Goal: Task Accomplishment & Management: Manage account settings

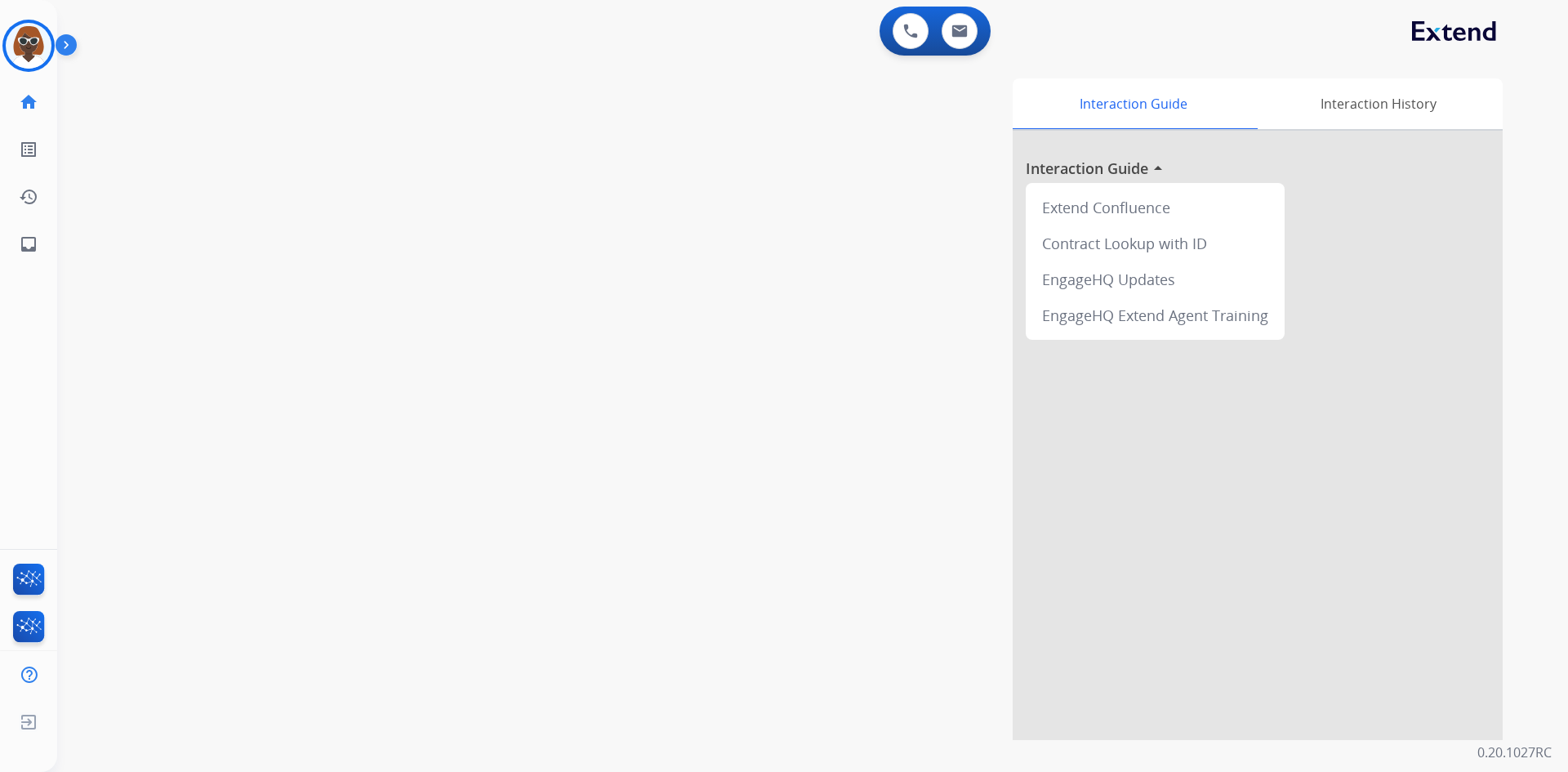
click at [21, 38] on img at bounding box center [28, 46] width 46 height 46
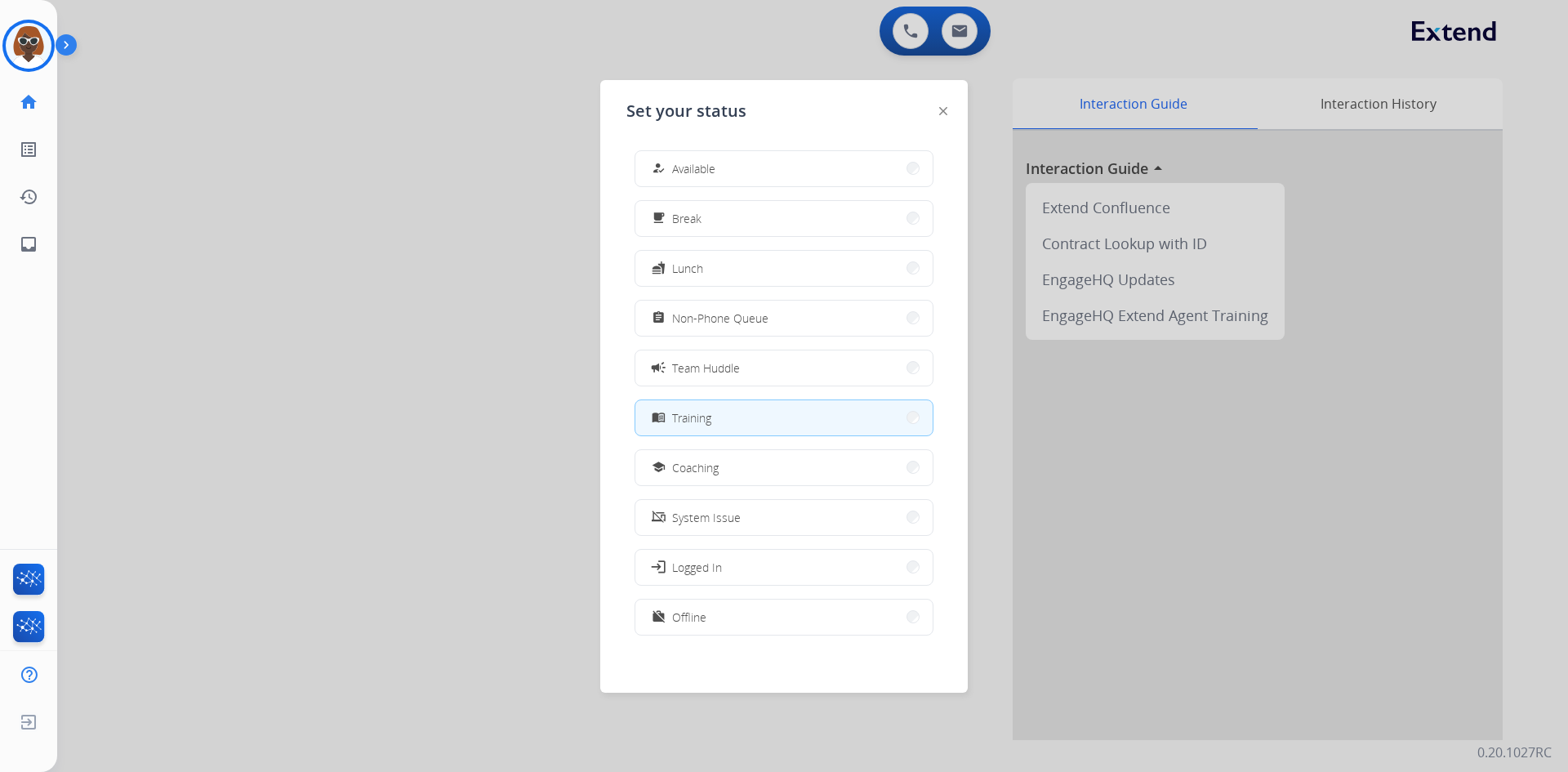
click at [333, 180] on div at bounding box center [784, 386] width 1568 height 772
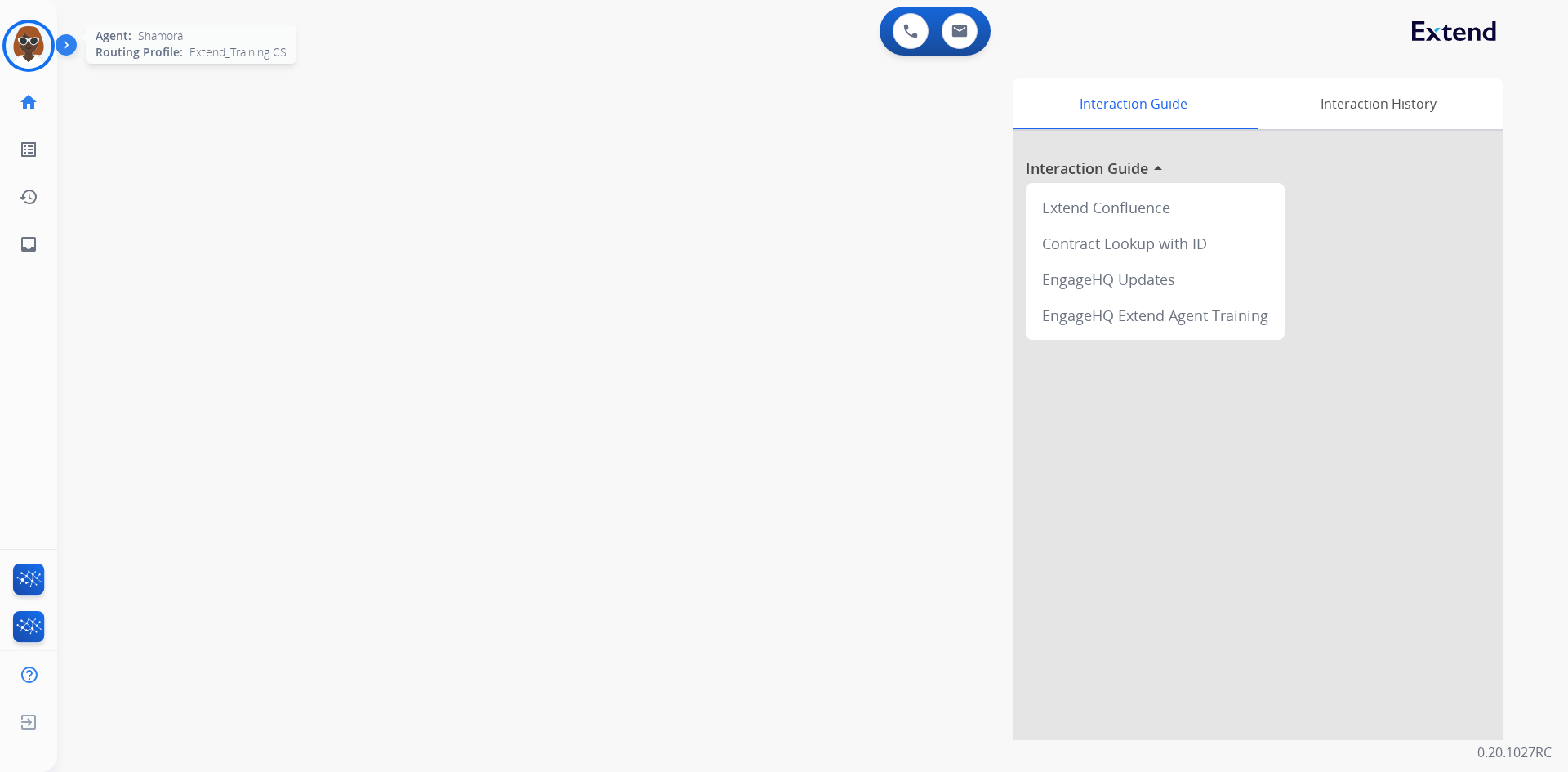
click at [28, 51] on img at bounding box center [28, 46] width 46 height 46
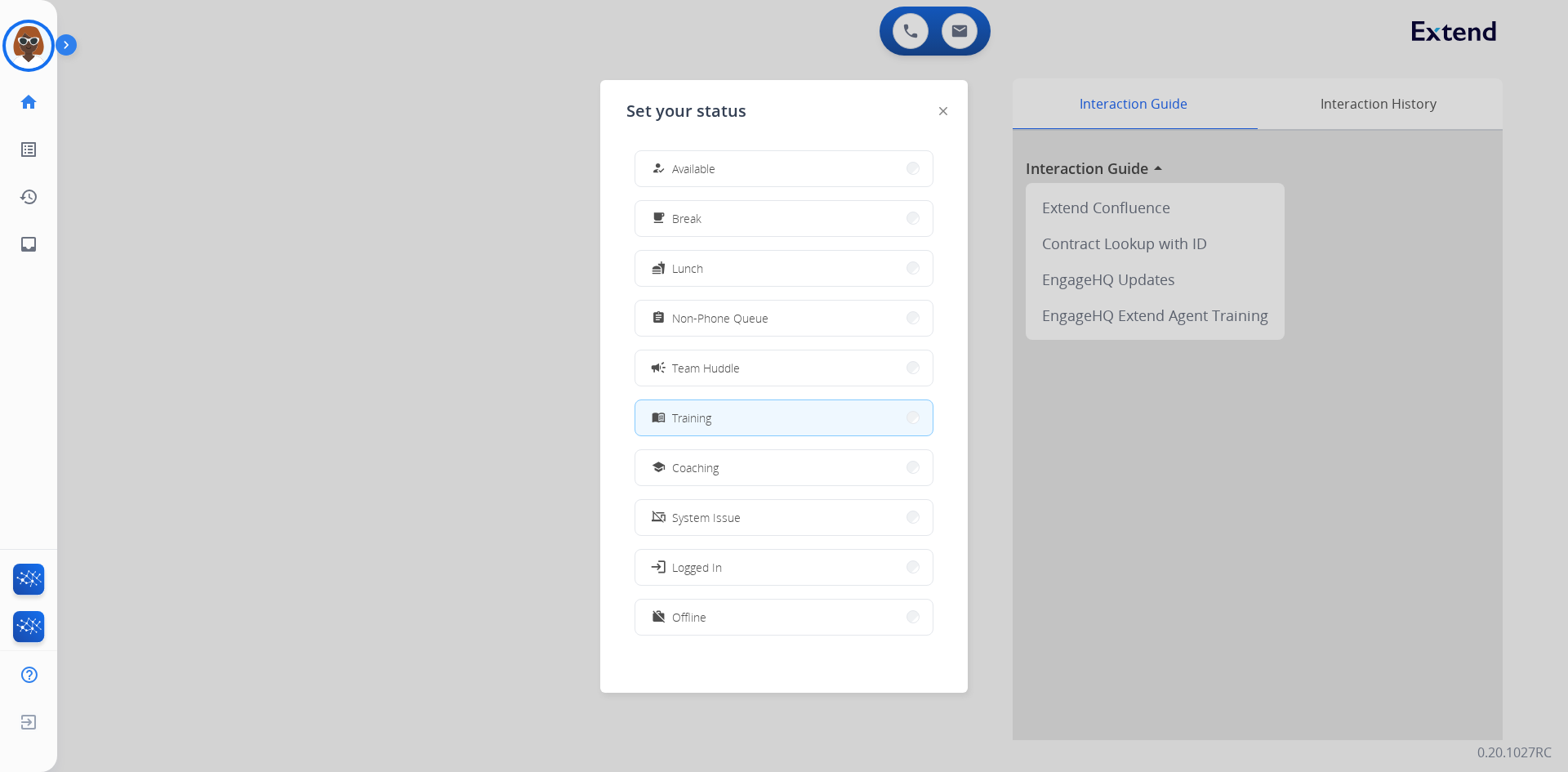
click at [459, 202] on div at bounding box center [784, 386] width 1568 height 772
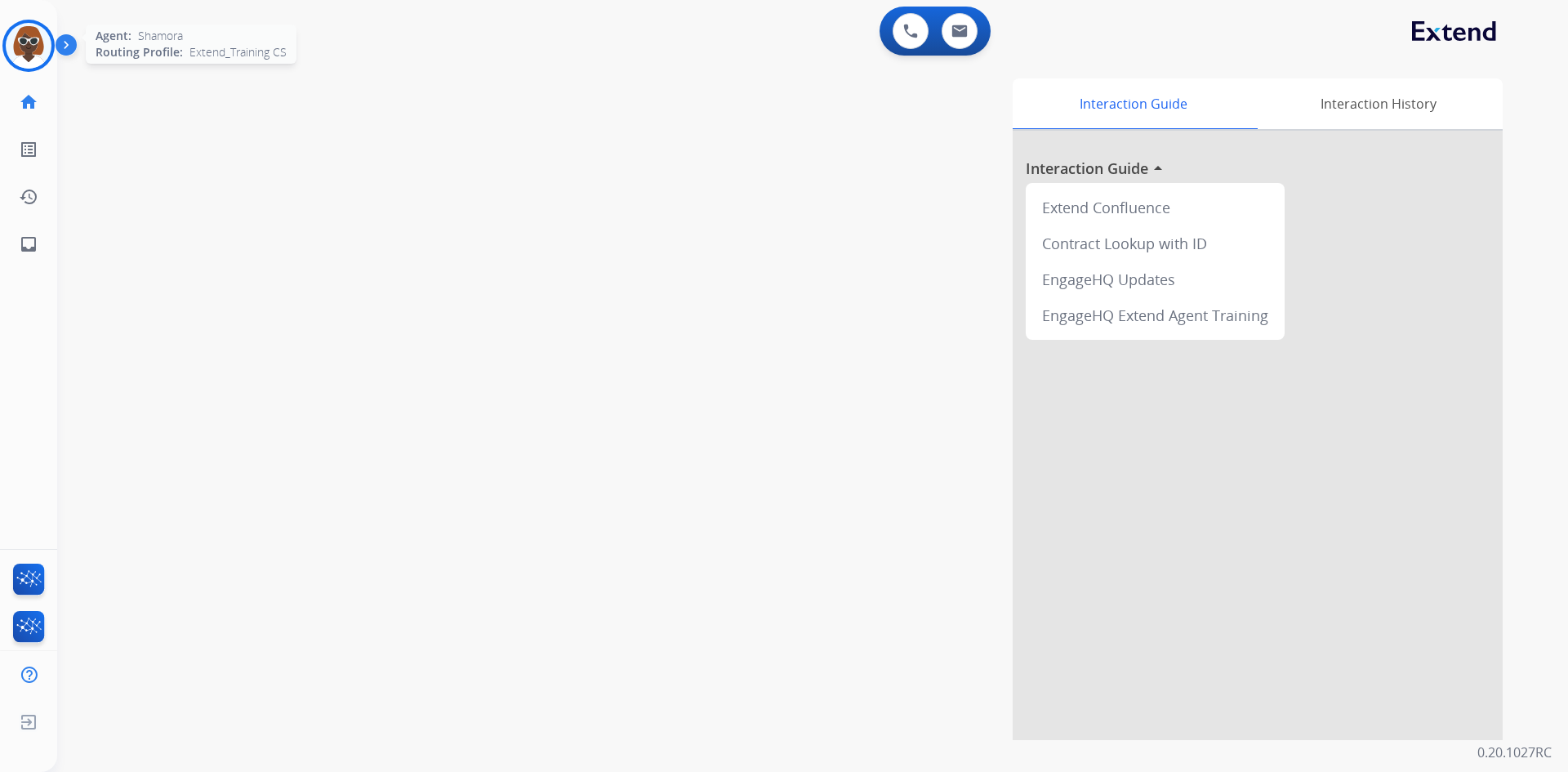
click at [38, 49] on img at bounding box center [28, 46] width 46 height 46
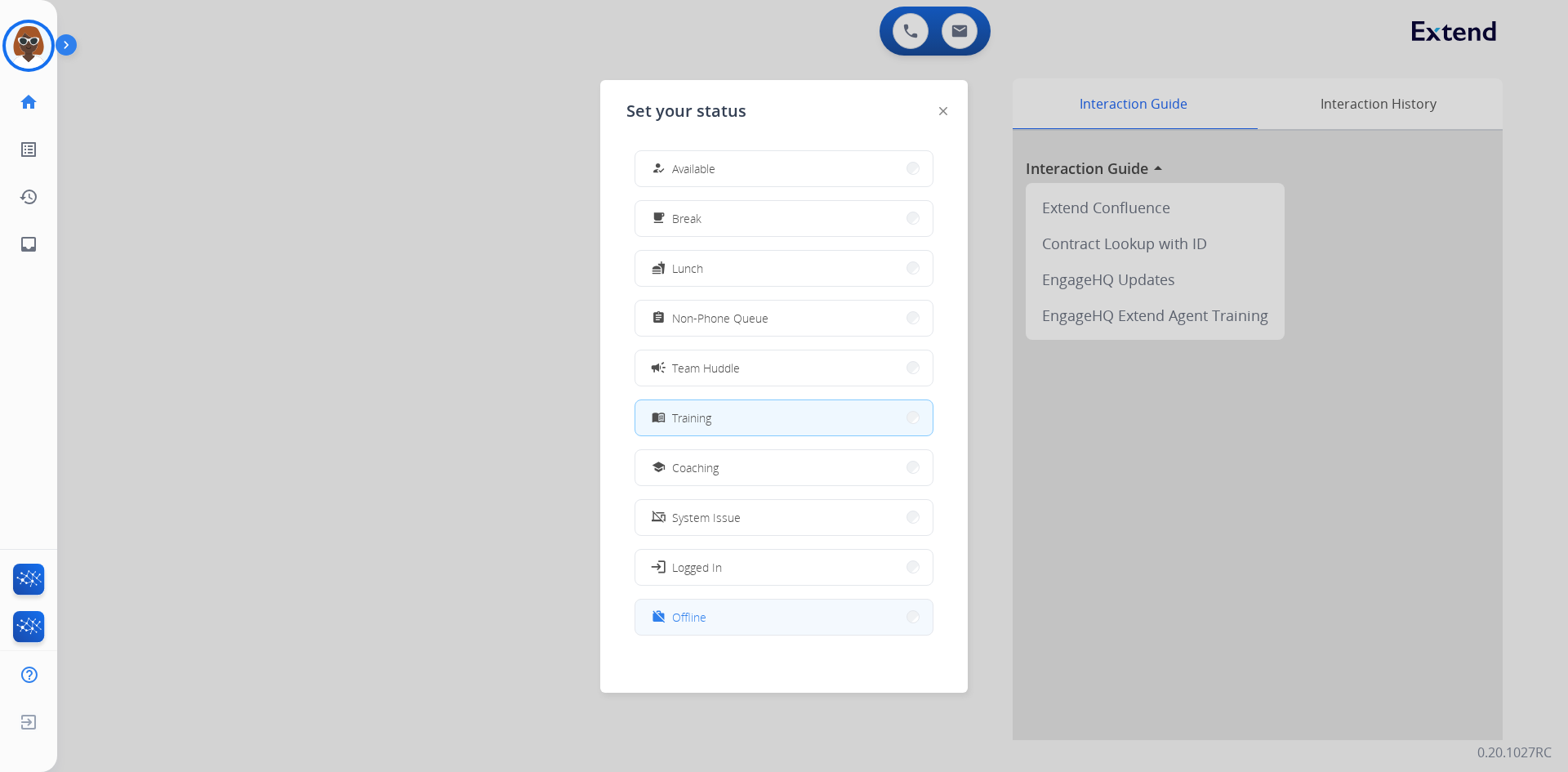
click at [743, 609] on button "work_off Offline" at bounding box center [783, 617] width 297 height 35
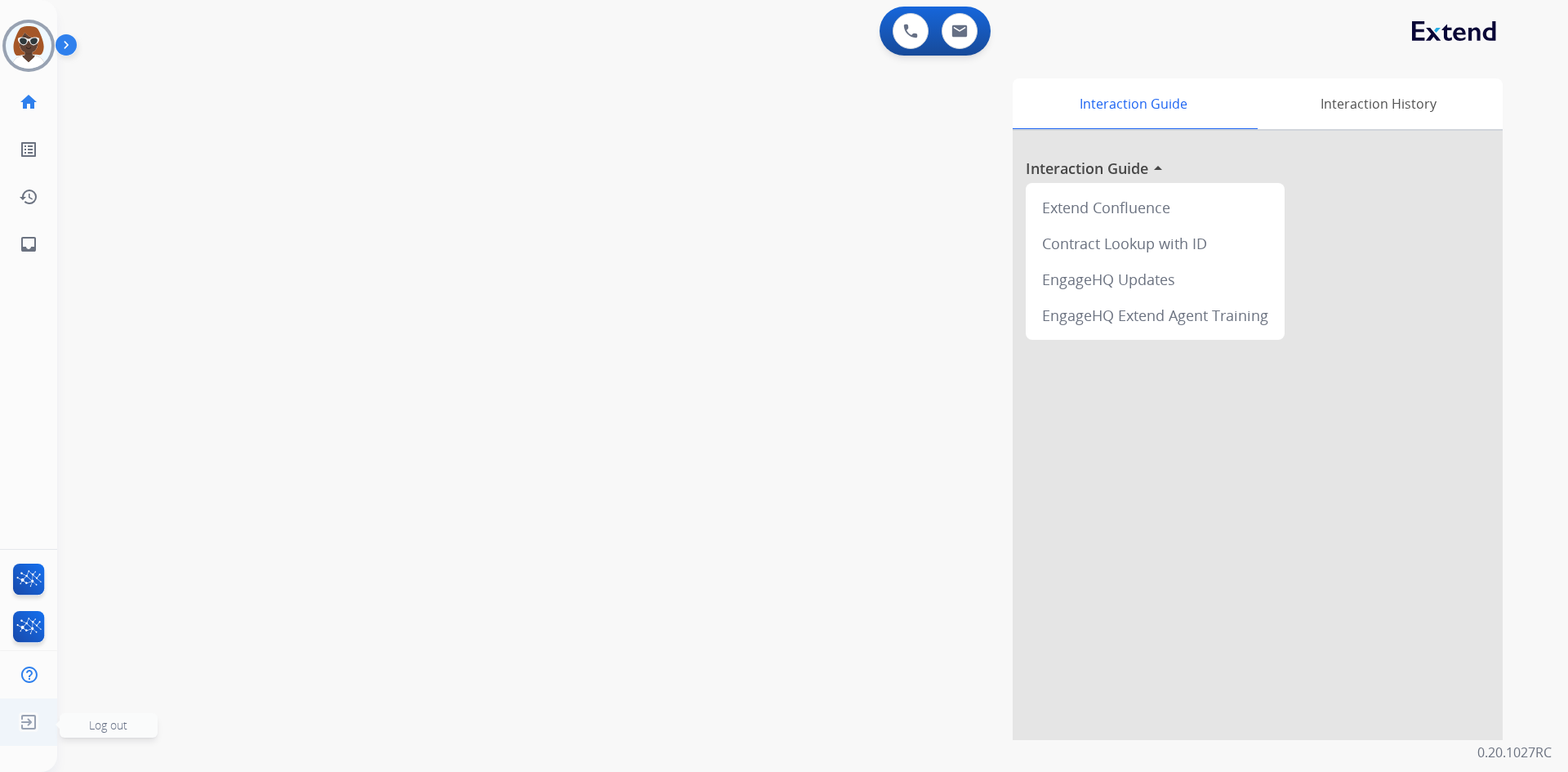
click at [30, 721] on img at bounding box center [28, 722] width 29 height 31
